Goal: Navigation & Orientation: Find specific page/section

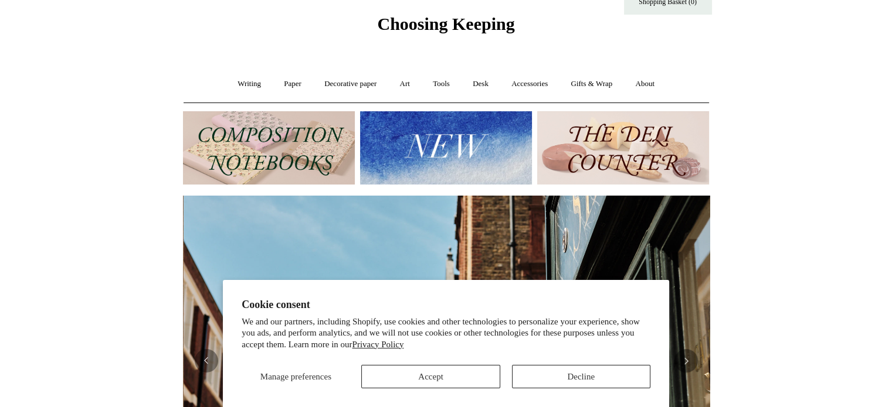
scroll to position [0, 526]
click at [441, 85] on link "Tools +" at bounding box center [441, 84] width 38 height 31
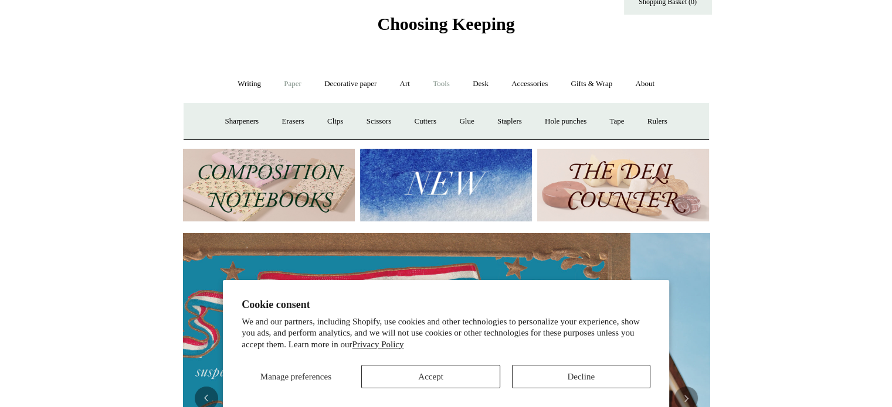
scroll to position [0, 0]
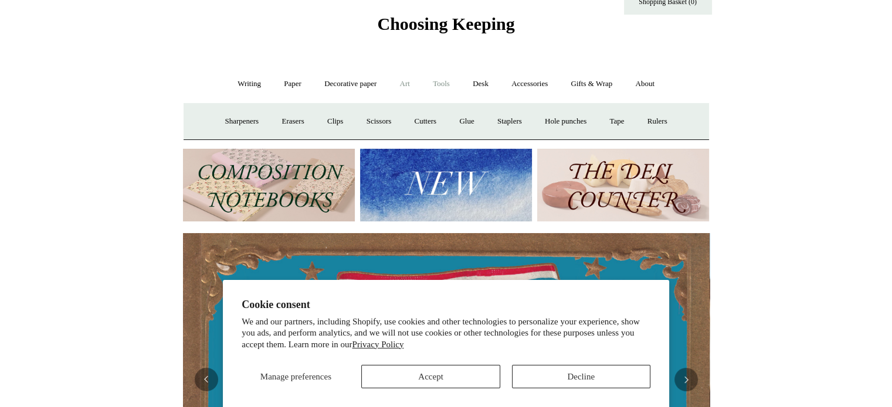
click at [403, 83] on link "Art +" at bounding box center [404, 84] width 31 height 31
click at [430, 81] on link "Tools +" at bounding box center [441, 84] width 38 height 31
click at [490, 80] on link "Desk +" at bounding box center [480, 84] width 37 height 31
click at [529, 74] on link "Accessories +" at bounding box center [529, 84] width 57 height 31
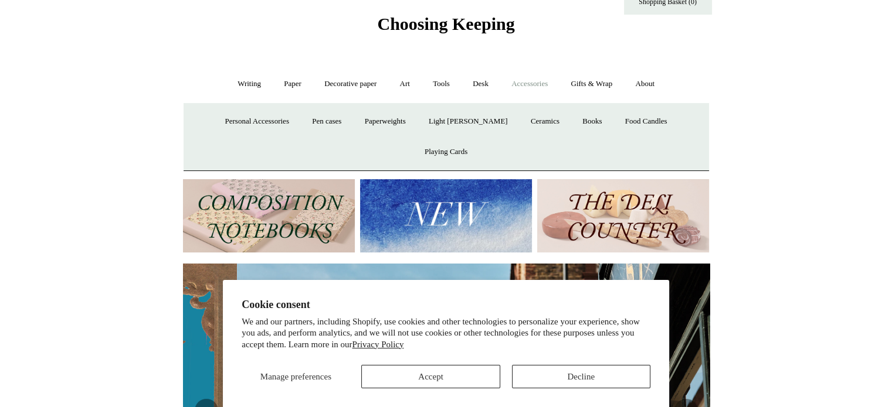
scroll to position [0, 526]
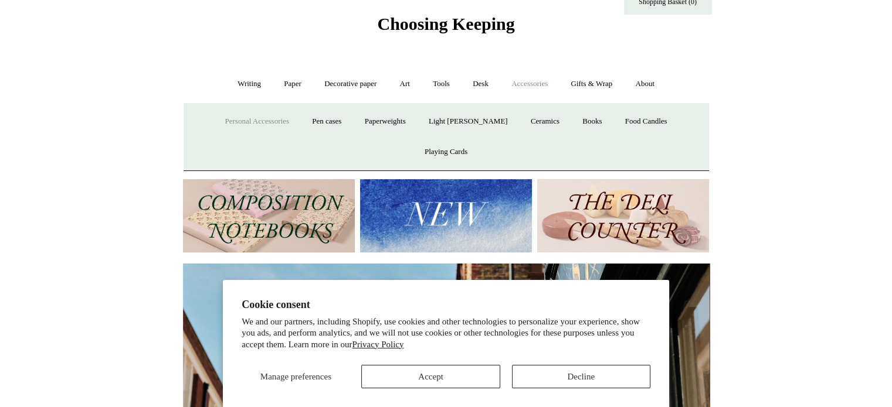
click at [239, 119] on link "Personal Accessories +" at bounding box center [256, 121] width 85 height 31
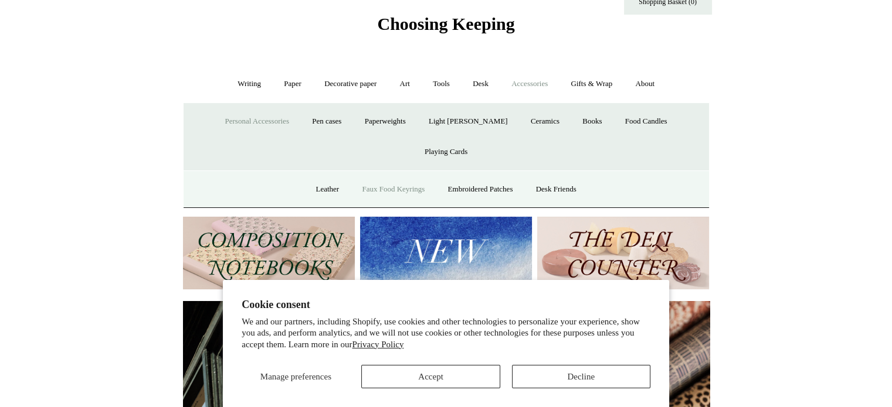
scroll to position [0, 1053]
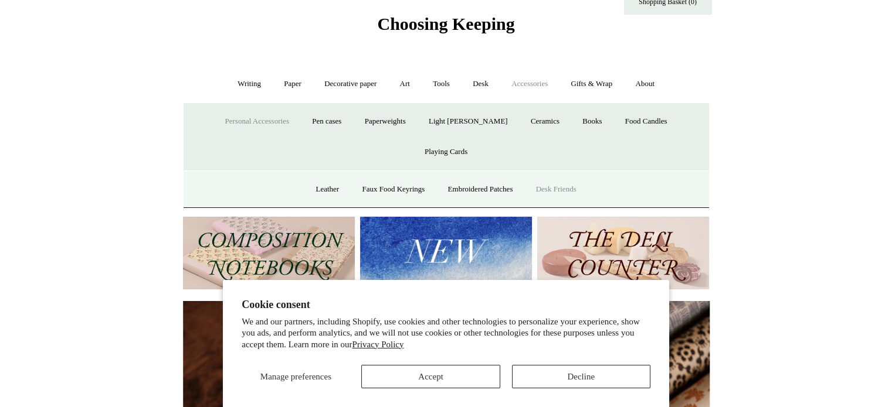
click at [573, 174] on link "Desk Friends" at bounding box center [556, 189] width 62 height 31
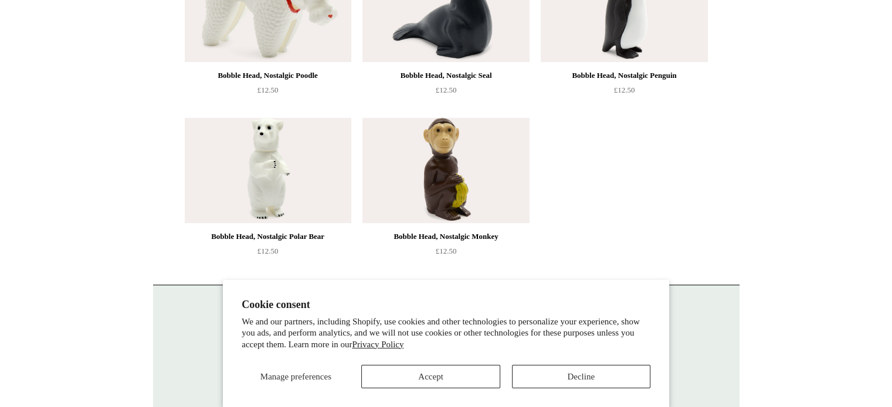
scroll to position [680, 0]
